Goal: Obtain resource: Obtain resource

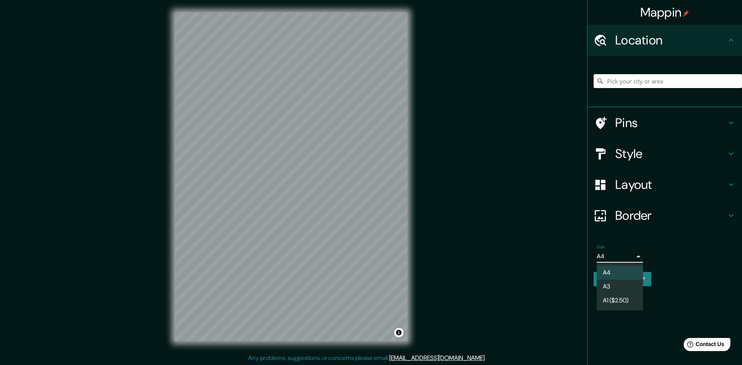
click at [624, 253] on body "Mappin Location Pins Style Layout Border Choose a border. Hint : you can make l…" at bounding box center [371, 182] width 742 height 365
click at [627, 287] on li "A3" at bounding box center [619, 287] width 46 height 14
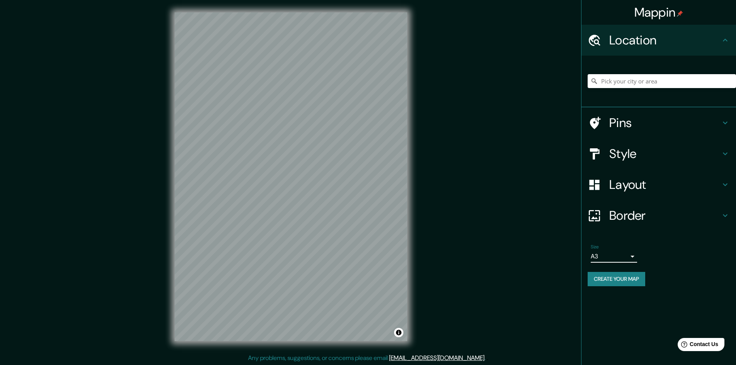
click at [634, 188] on h4 "Layout" at bounding box center [664, 184] width 111 height 15
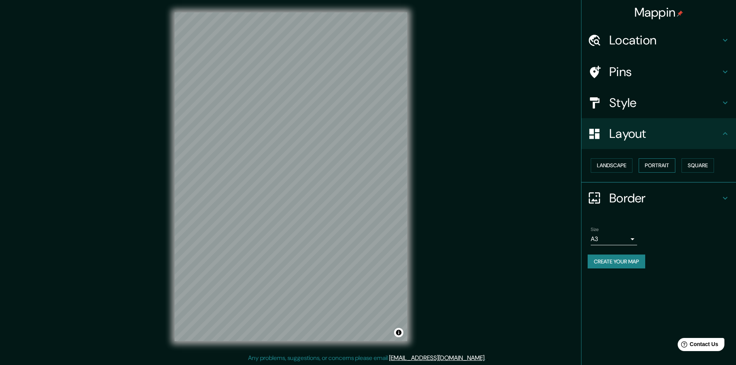
click at [658, 161] on button "Portrait" at bounding box center [656, 165] width 37 height 14
click at [632, 165] on button "Landscape" at bounding box center [612, 165] width 42 height 14
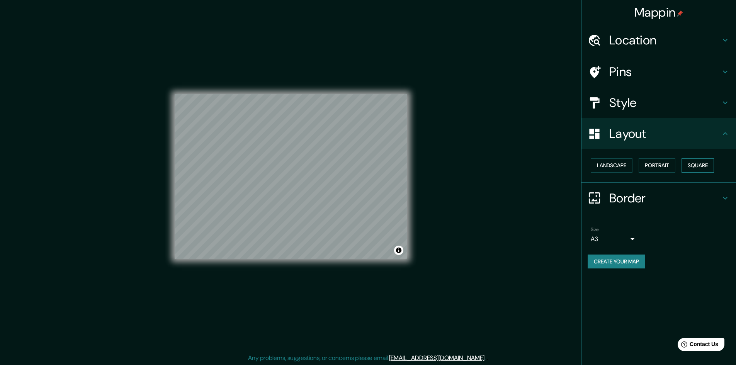
click at [699, 166] on button "Square" at bounding box center [697, 165] width 32 height 14
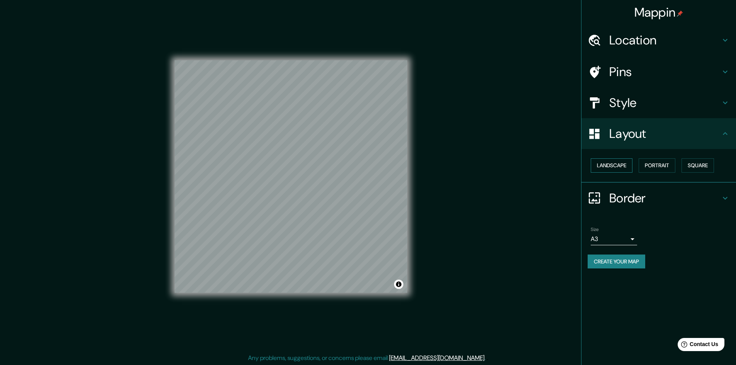
click at [593, 163] on button "Landscape" at bounding box center [612, 165] width 42 height 14
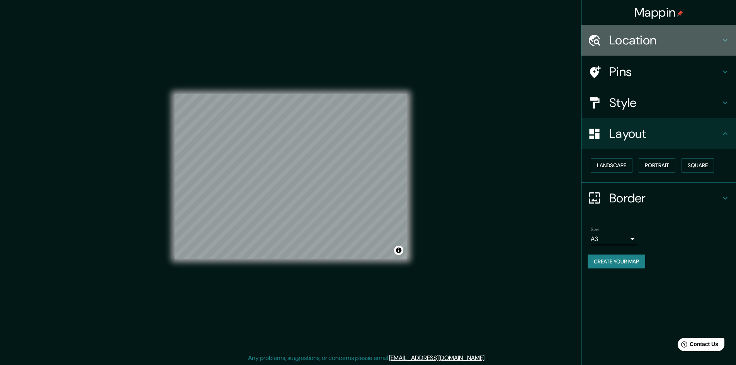
click at [609, 37] on h4 "Location" at bounding box center [664, 39] width 111 height 15
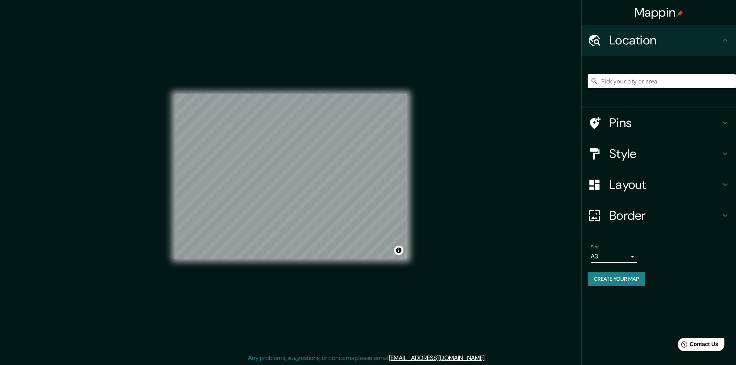
click at [640, 93] on div at bounding box center [661, 81] width 148 height 39
click at [647, 83] on input "Pick your city or area" at bounding box center [661, 81] width 148 height 14
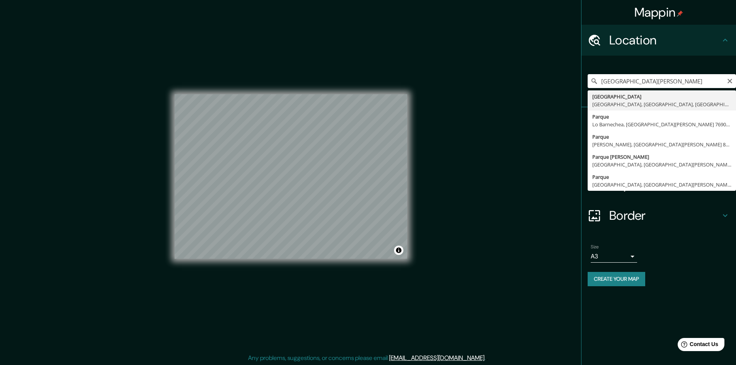
type input "Parque Kenendy, Lima, Provincia de Lima, Perú"
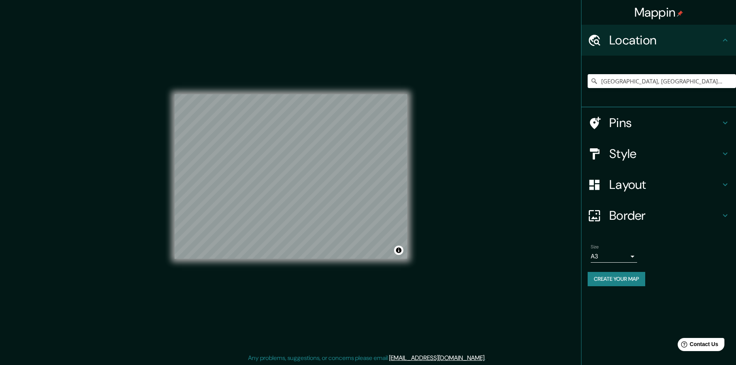
click at [643, 156] on h4 "Style" at bounding box center [664, 153] width 111 height 15
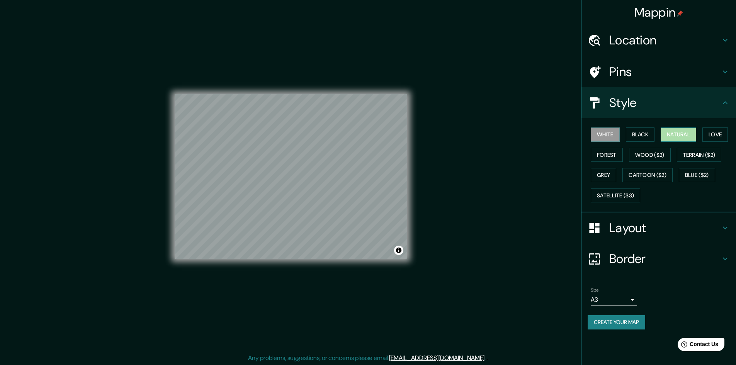
click at [681, 131] on button "Natural" at bounding box center [678, 134] width 36 height 14
click at [709, 136] on button "Love" at bounding box center [714, 134] width 25 height 14
click at [614, 158] on button "Forest" at bounding box center [607, 155] width 32 height 14
click at [606, 171] on button "Grey" at bounding box center [603, 175] width 25 height 14
click at [648, 127] on div "White Black Natural Love Forest Wood ($2) Terrain ($2) Grey Cartoon ($2) Blue (…" at bounding box center [661, 164] width 148 height 81
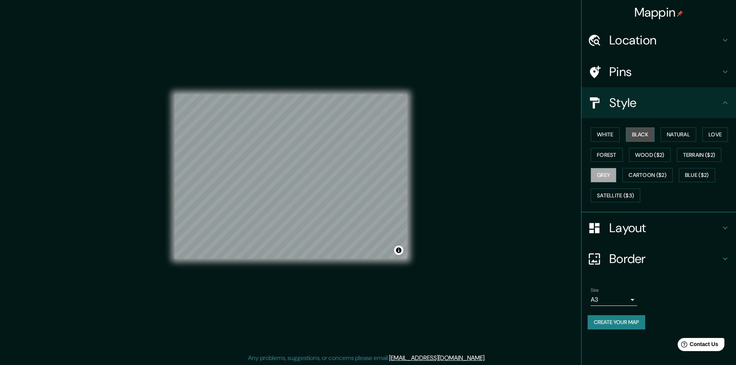
click at [647, 134] on button "Black" at bounding box center [640, 134] width 29 height 14
click at [605, 132] on button "White" at bounding box center [605, 134] width 29 height 14
click at [691, 135] on button "Natural" at bounding box center [678, 134] width 36 height 14
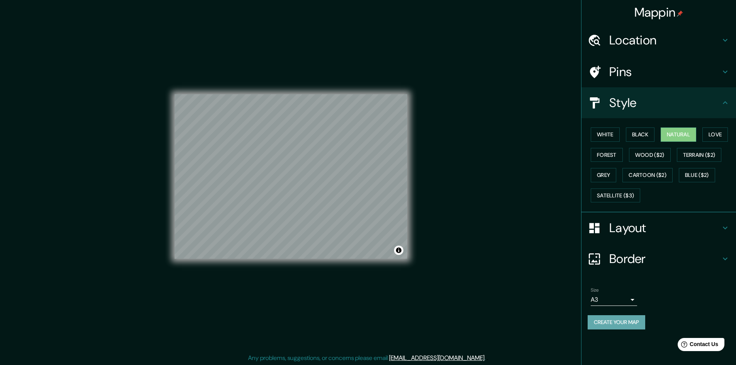
click at [630, 320] on button "Create your map" at bounding box center [616, 322] width 58 height 14
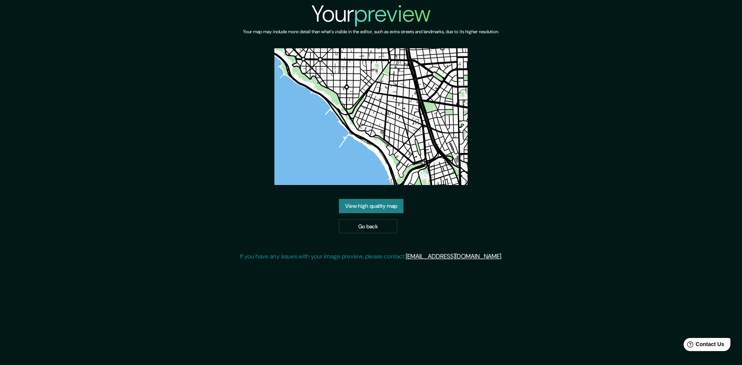
click at [382, 210] on link "View high quality map" at bounding box center [371, 206] width 64 height 14
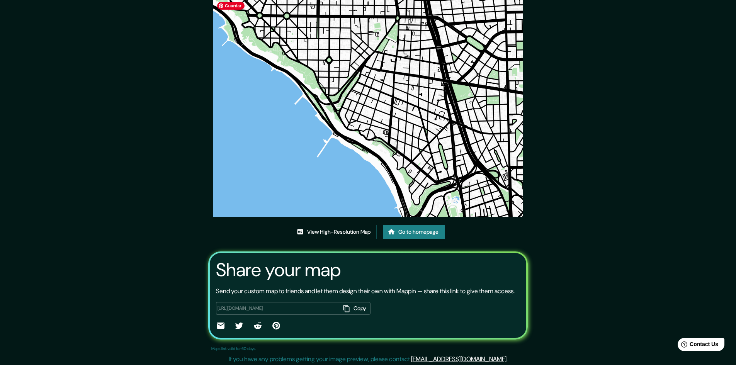
scroll to position [47, 0]
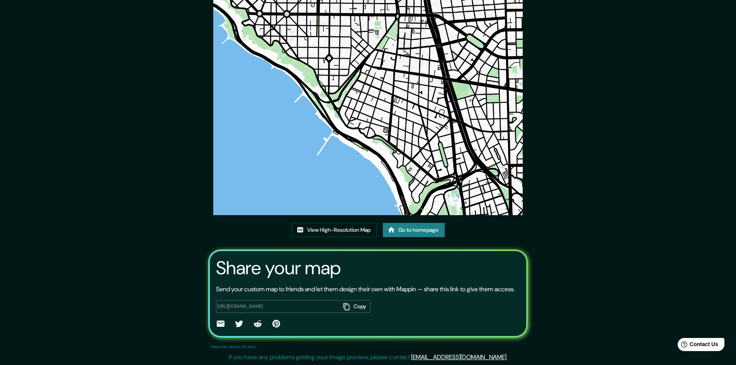
click at [349, 305] on button "Copy" at bounding box center [355, 306] width 30 height 13
click at [355, 223] on link "View High-Resolution Map" at bounding box center [334, 230] width 85 height 14
